Goal: Find specific page/section: Find specific page/section

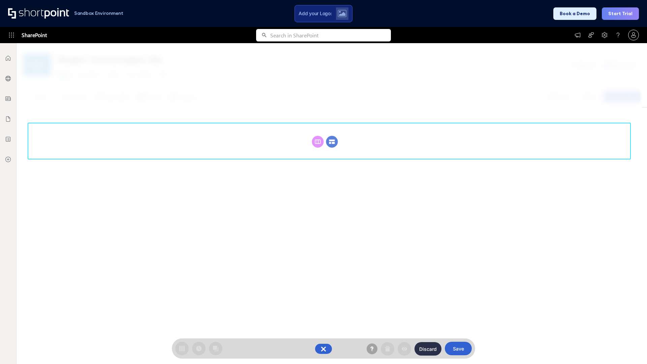
click at [332, 136] on circle at bounding box center [332, 142] width 12 height 12
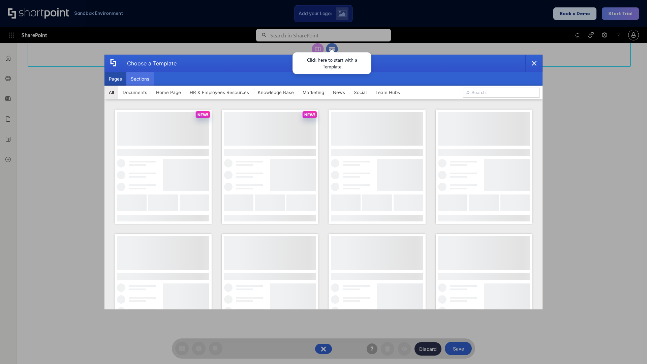
click at [140, 79] on button "Sections" at bounding box center [139, 78] width 27 height 13
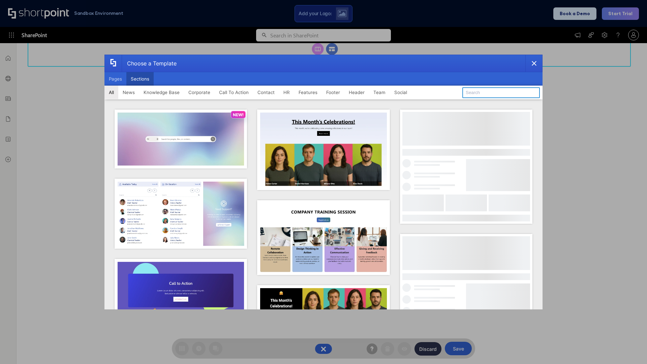
type input "Header 5"
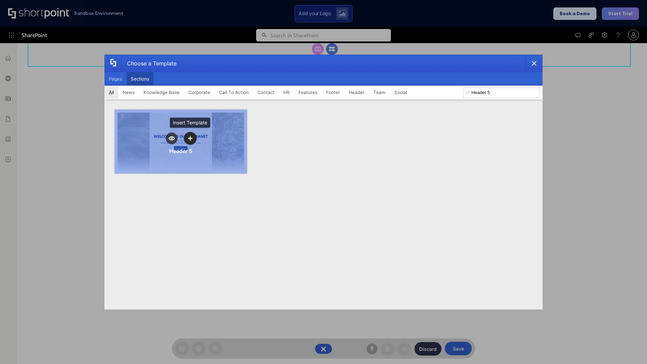
click at [190, 138] on icon "template selector" at bounding box center [190, 138] width 5 height 5
